Goal: Task Accomplishment & Management: Use online tool/utility

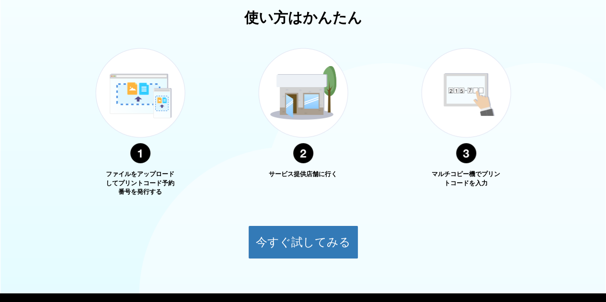
scroll to position [386, 0]
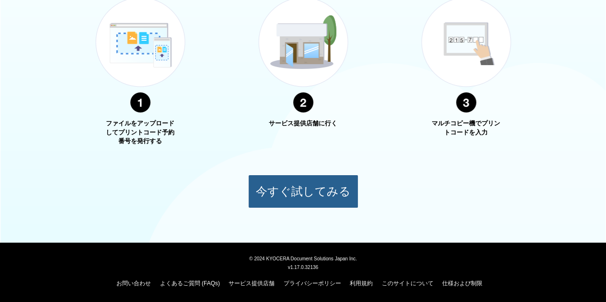
click at [277, 181] on button "今すぐ試してみる" at bounding box center [303, 192] width 110 height 34
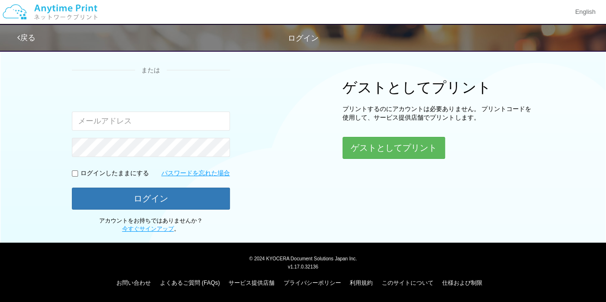
scroll to position [86, 0]
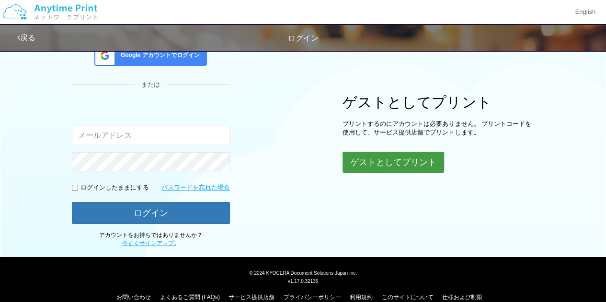
click at [403, 165] on button "ゲストとしてプリント" at bounding box center [392, 162] width 101 height 21
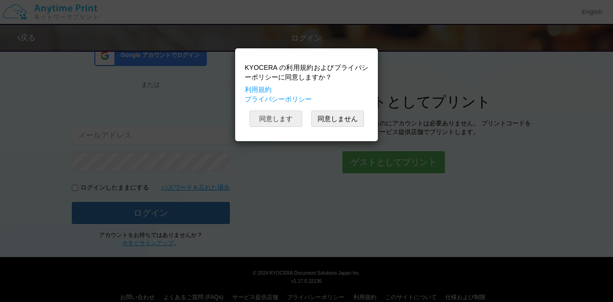
click at [281, 119] on button "同意します" at bounding box center [275, 119] width 53 height 16
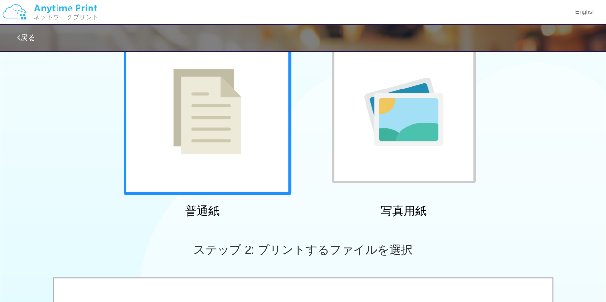
click at [249, 138] on div at bounding box center [208, 112] width 168 height 168
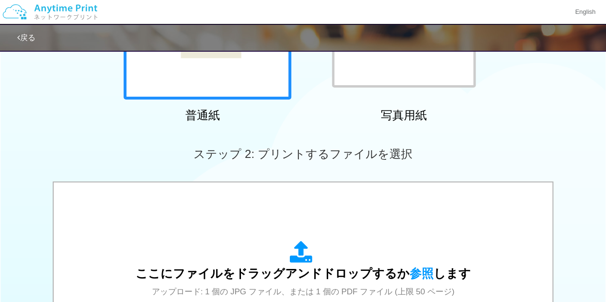
scroll to position [278, 0]
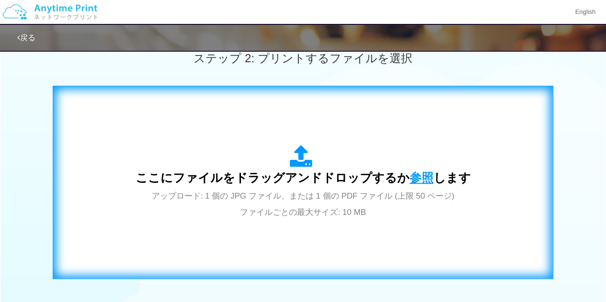
click at [409, 176] on span "参照" at bounding box center [421, 177] width 24 height 13
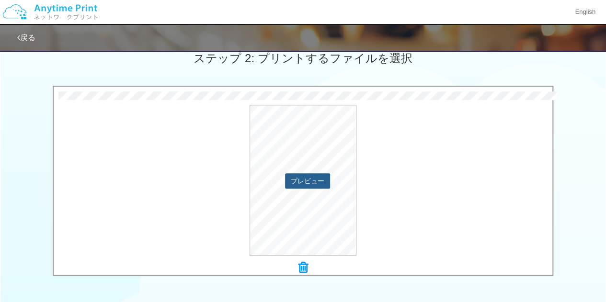
click at [313, 187] on button "プレビュー" at bounding box center [307, 180] width 45 height 15
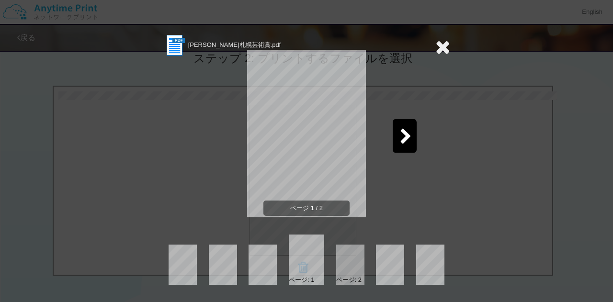
click at [404, 135] on icon at bounding box center [406, 137] width 12 height 17
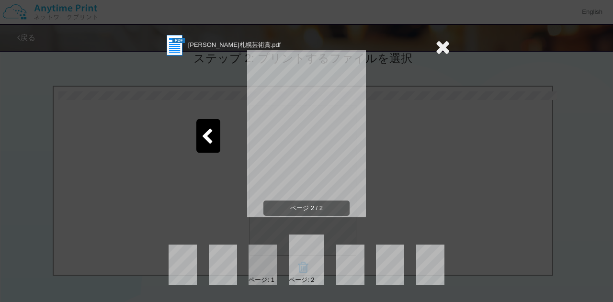
click at [446, 45] on icon at bounding box center [442, 46] width 15 height 19
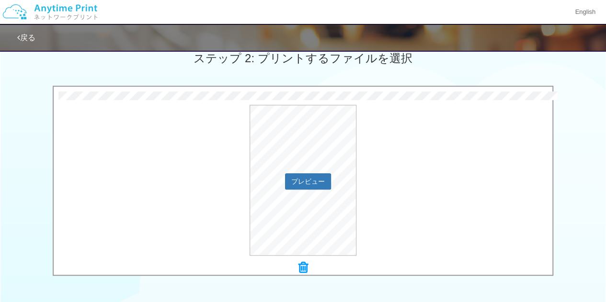
scroll to position [421, 0]
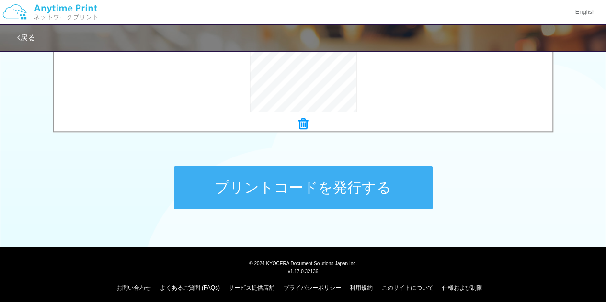
click at [324, 180] on button "プリントコードを発行する" at bounding box center [303, 187] width 259 height 43
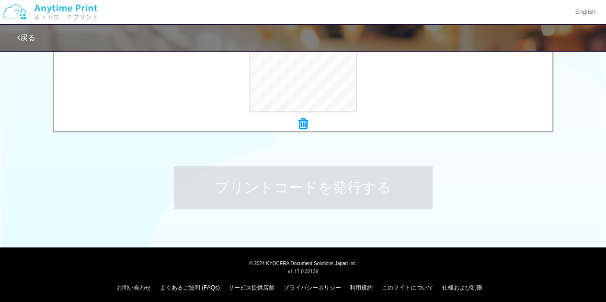
scroll to position [0, 0]
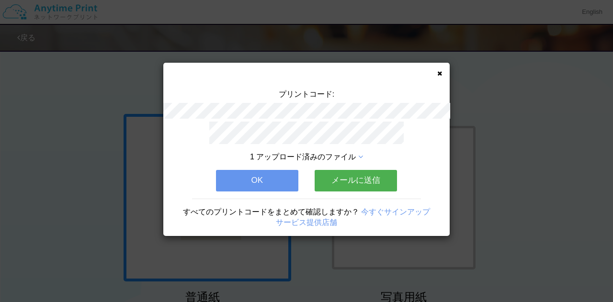
click at [240, 180] on button "OK" at bounding box center [257, 180] width 82 height 21
